Goal: Transaction & Acquisition: Purchase product/service

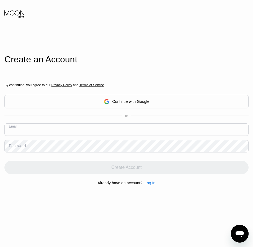
paste input "[EMAIL_ADDRESS][DOMAIN_NAME]"
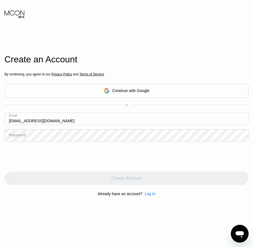
type input "[EMAIL_ADDRESS][DOMAIN_NAME]"
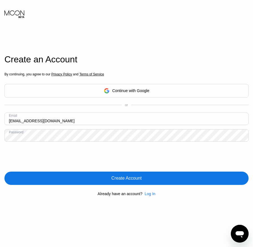
click at [130, 183] on div "Create Account" at bounding box center [126, 178] width 245 height 13
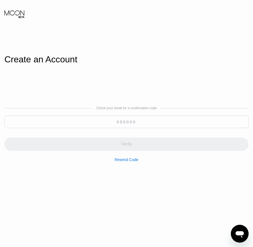
paste input "248583"
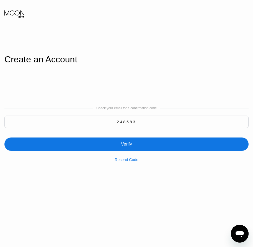
type input "248583"
click at [127, 149] on div "Verify" at bounding box center [126, 144] width 245 height 13
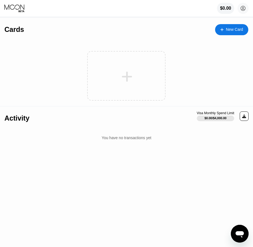
click at [228, 34] on div "New Card" at bounding box center [231, 29] width 33 height 11
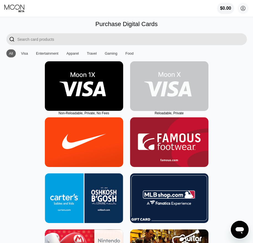
click at [173, 99] on img at bounding box center [169, 86] width 78 height 50
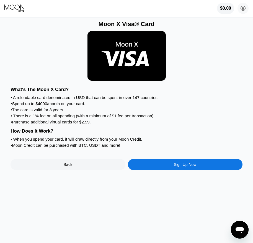
click at [174, 167] on div "Sign Up Now" at bounding box center [185, 164] width 23 height 4
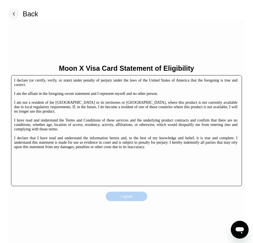
click at [126, 197] on div "I agree" at bounding box center [127, 196] width 12 height 5
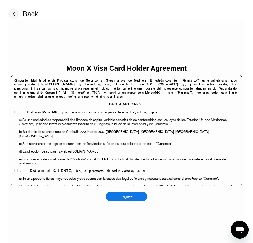
click at [133, 196] on div "I agree" at bounding box center [127, 196] width 42 height 9
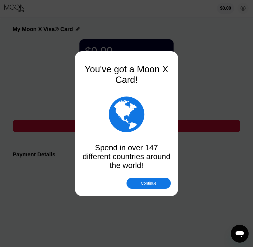
click at [158, 183] on div "Continue" at bounding box center [149, 183] width 44 height 11
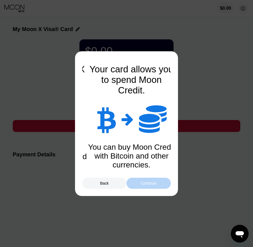
click at [158, 183] on div "Continue" at bounding box center [149, 183] width 44 height 11
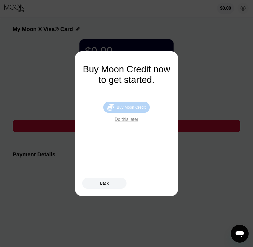
click at [131, 110] on div "Buy Moon Credit" at bounding box center [131, 107] width 29 height 4
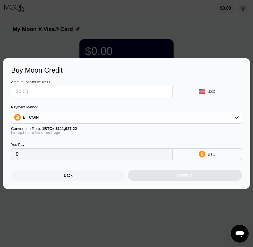
click at [90, 177] on div "Back" at bounding box center [68, 175] width 115 height 11
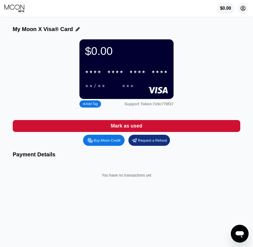
click at [244, 9] on icon at bounding box center [243, 8] width 3 height 3
